Goal: Check status: Check status

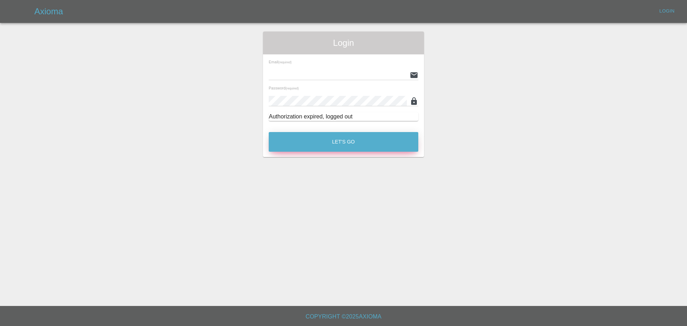
type input "enquiries@vehicle-smart.co.uk"
click at [305, 141] on button "Let's Go" at bounding box center [344, 142] width 150 height 20
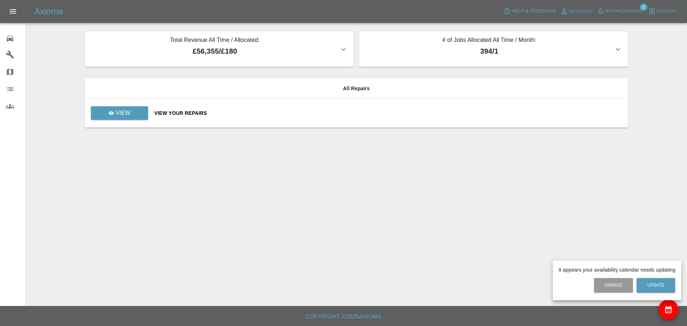
click at [126, 115] on div at bounding box center [343, 163] width 687 height 326
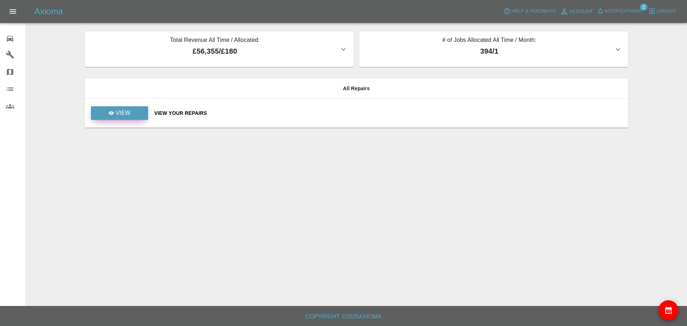
click at [120, 111] on p "View" at bounding box center [123, 113] width 15 height 9
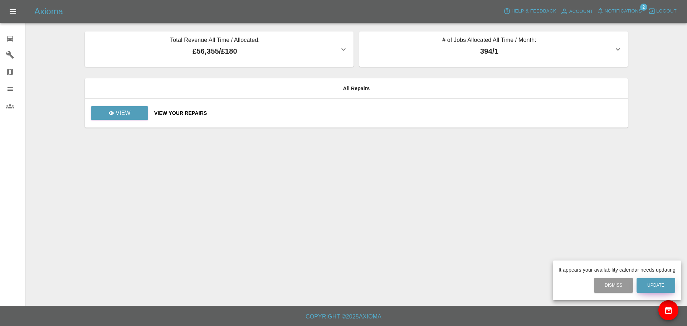
click at [646, 287] on button "Update" at bounding box center [656, 285] width 39 height 15
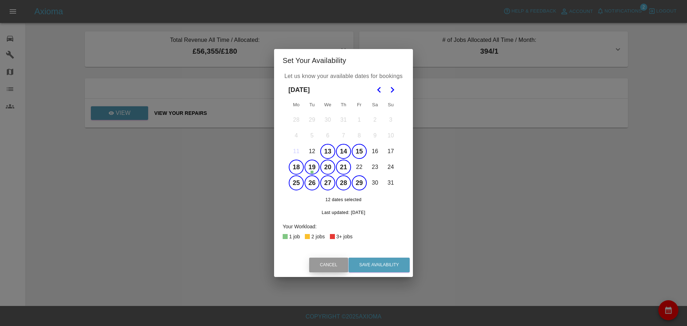
click at [324, 266] on button "Cancel" at bounding box center [328, 265] width 39 height 15
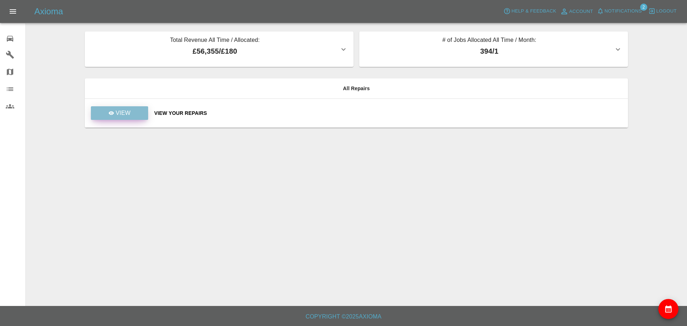
click at [122, 116] on p "View" at bounding box center [123, 113] width 15 height 9
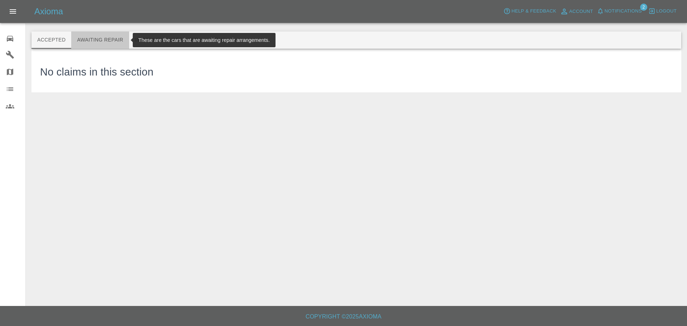
click at [100, 40] on button "Awaiting Repair" at bounding box center [100, 40] width 58 height 17
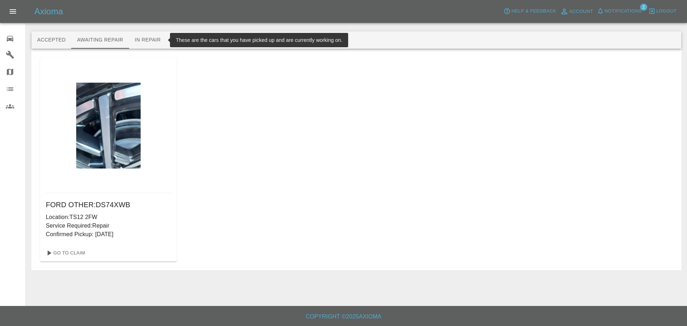
click at [144, 42] on button "In Repair" at bounding box center [148, 40] width 38 height 17
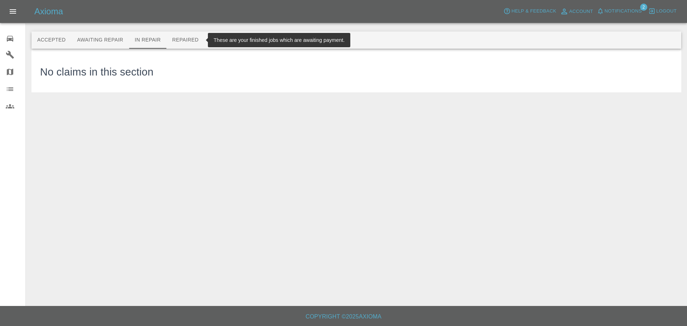
click at [186, 40] on button "Repaired" at bounding box center [185, 40] width 38 height 17
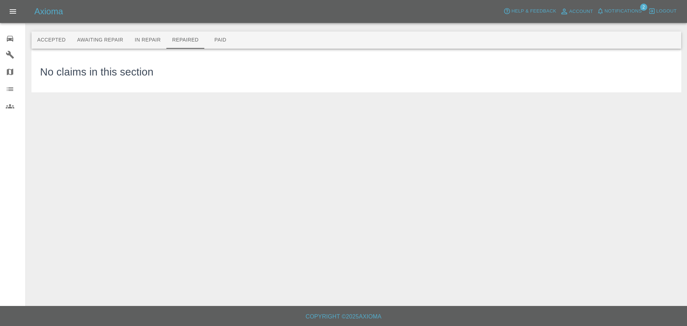
click at [7, 41] on icon at bounding box center [10, 39] width 6 height 6
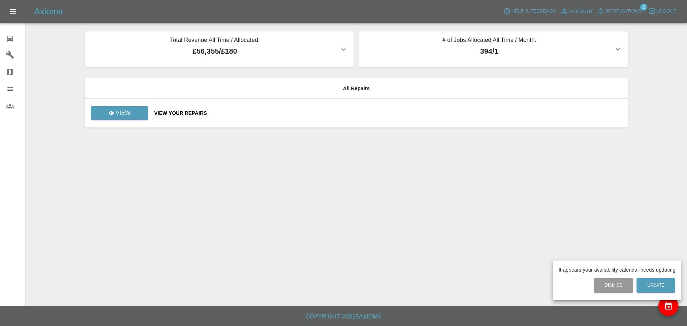
click at [334, 50] on div at bounding box center [343, 163] width 687 height 326
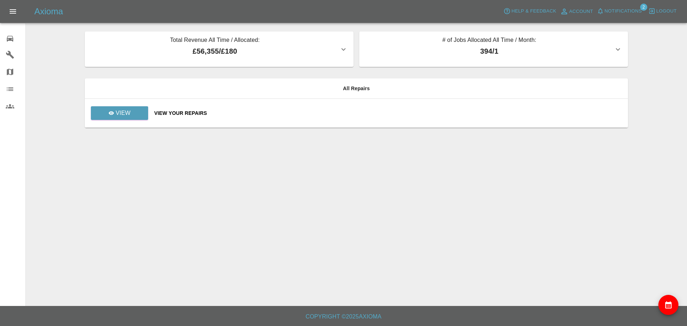
click at [340, 50] on icon "button" at bounding box center [343, 49] width 9 height 9
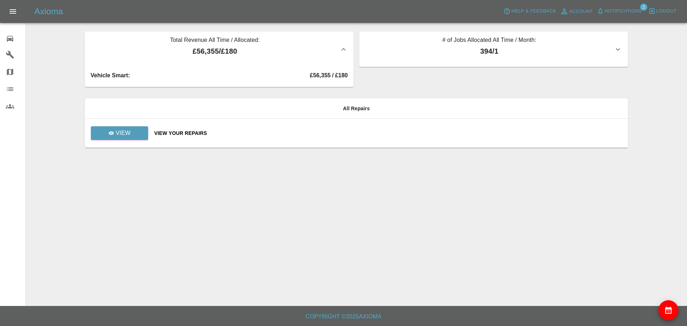
click at [611, 47] on p "394 / 1" at bounding box center [489, 51] width 249 height 11
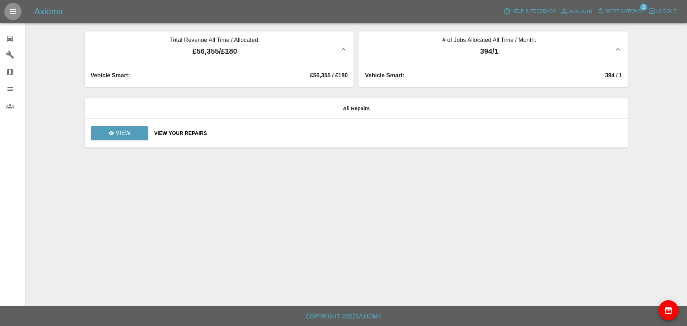
click at [14, 9] on icon "Open drawer" at bounding box center [13, 11] width 9 height 9
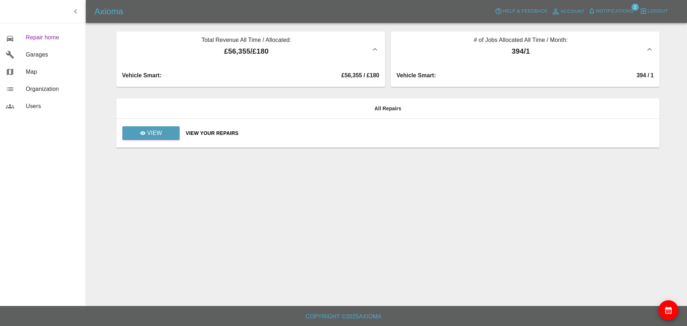
click at [63, 39] on span "Repair home" at bounding box center [53, 37] width 54 height 9
click at [77, 8] on icon "button" at bounding box center [75, 11] width 9 height 9
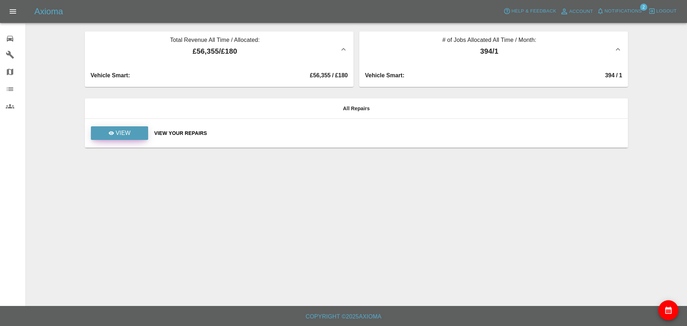
click at [126, 130] on p "View" at bounding box center [123, 133] width 15 height 9
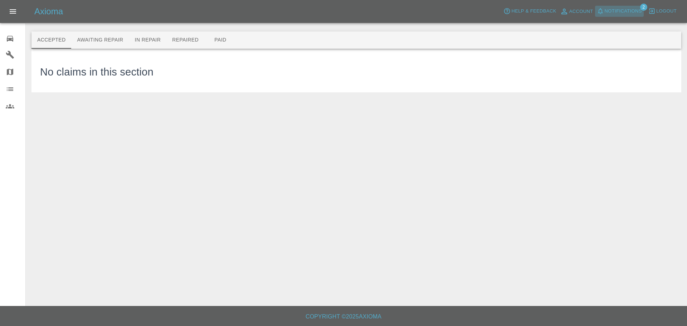
click at [624, 6] on button "Notifications" at bounding box center [619, 11] width 49 height 11
